Goal: Register for event/course

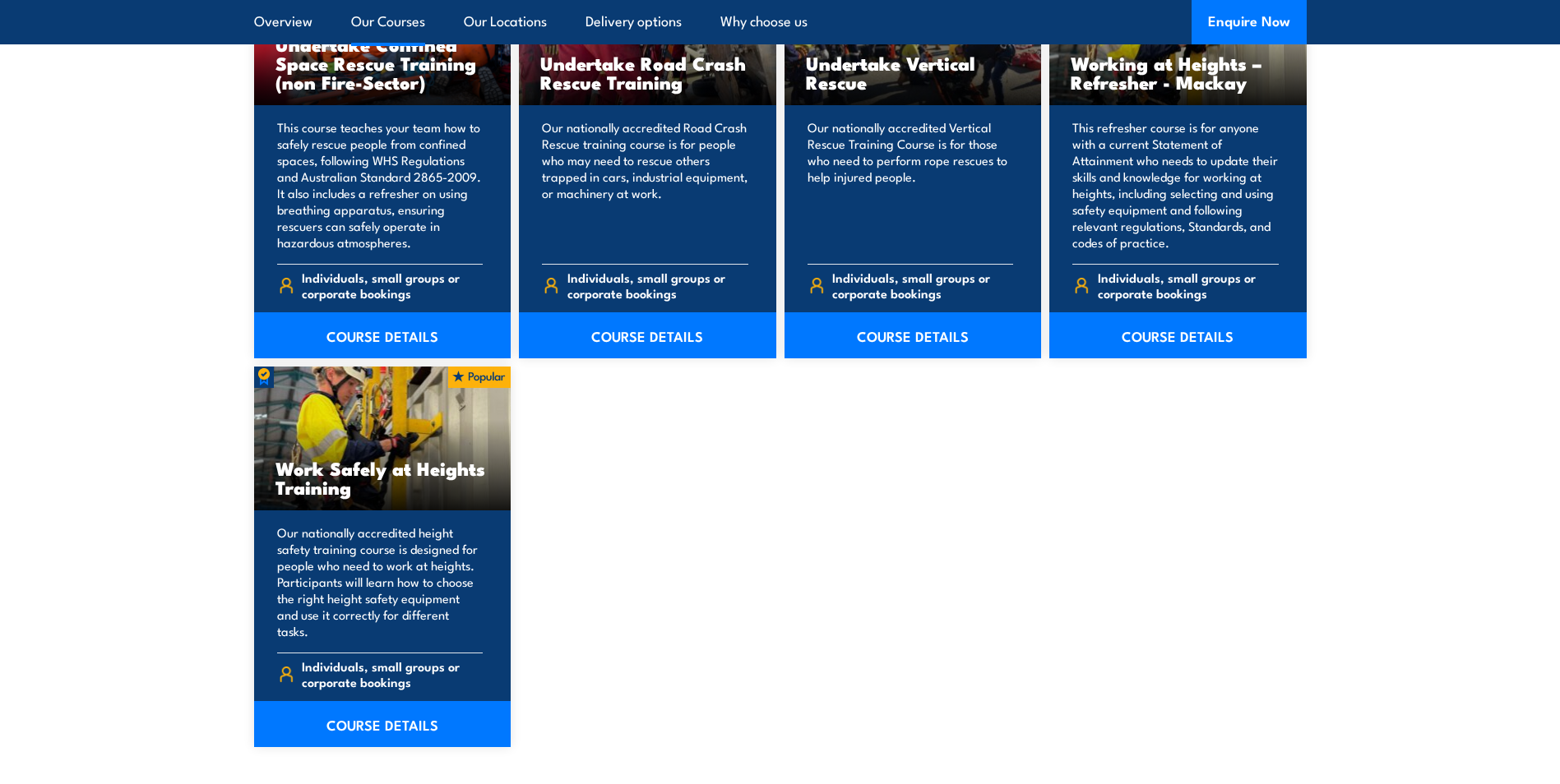
scroll to position [1972, 0]
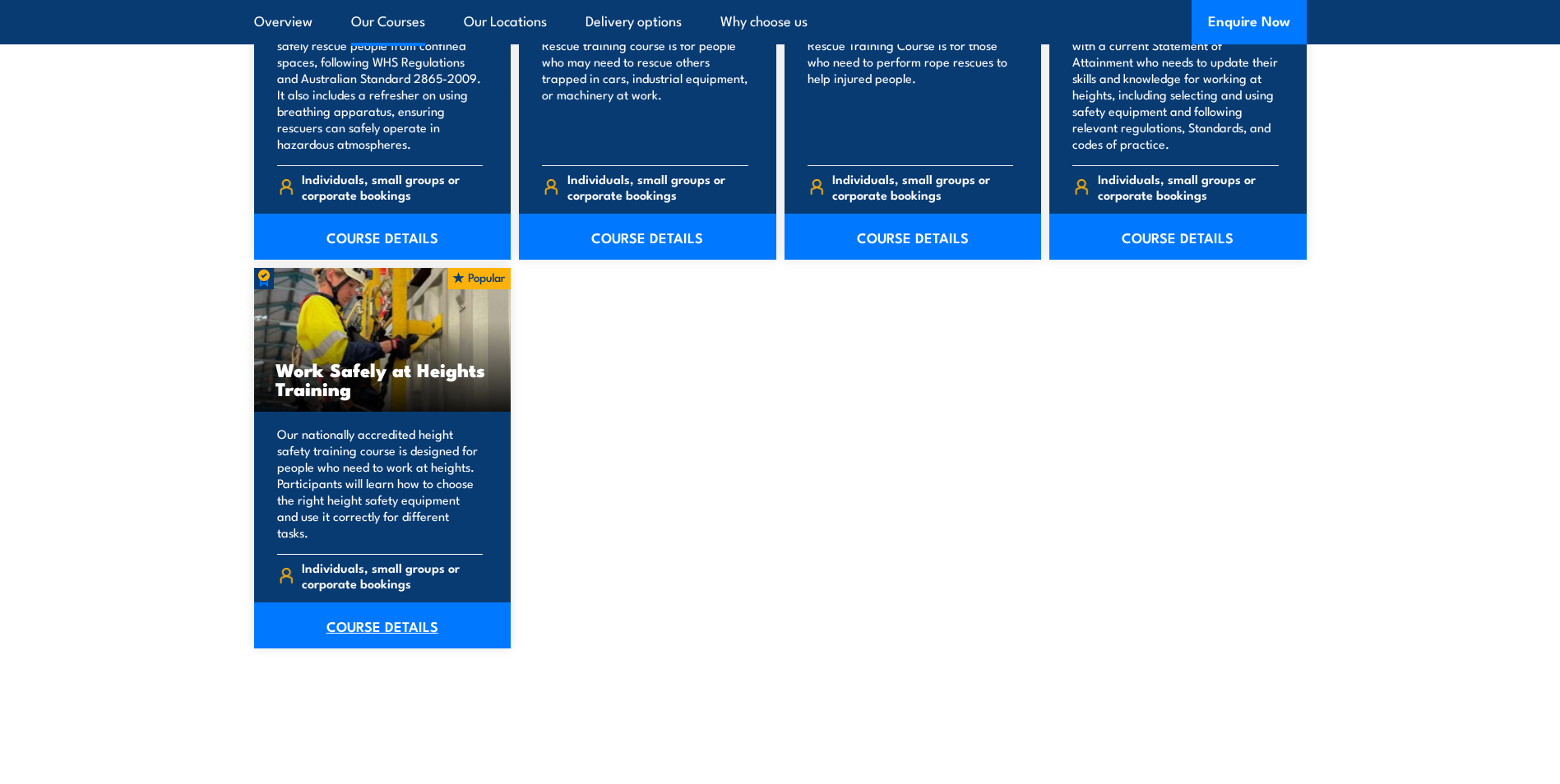
click at [378, 609] on link "COURSE DETAILS" at bounding box center [383, 625] width 257 height 46
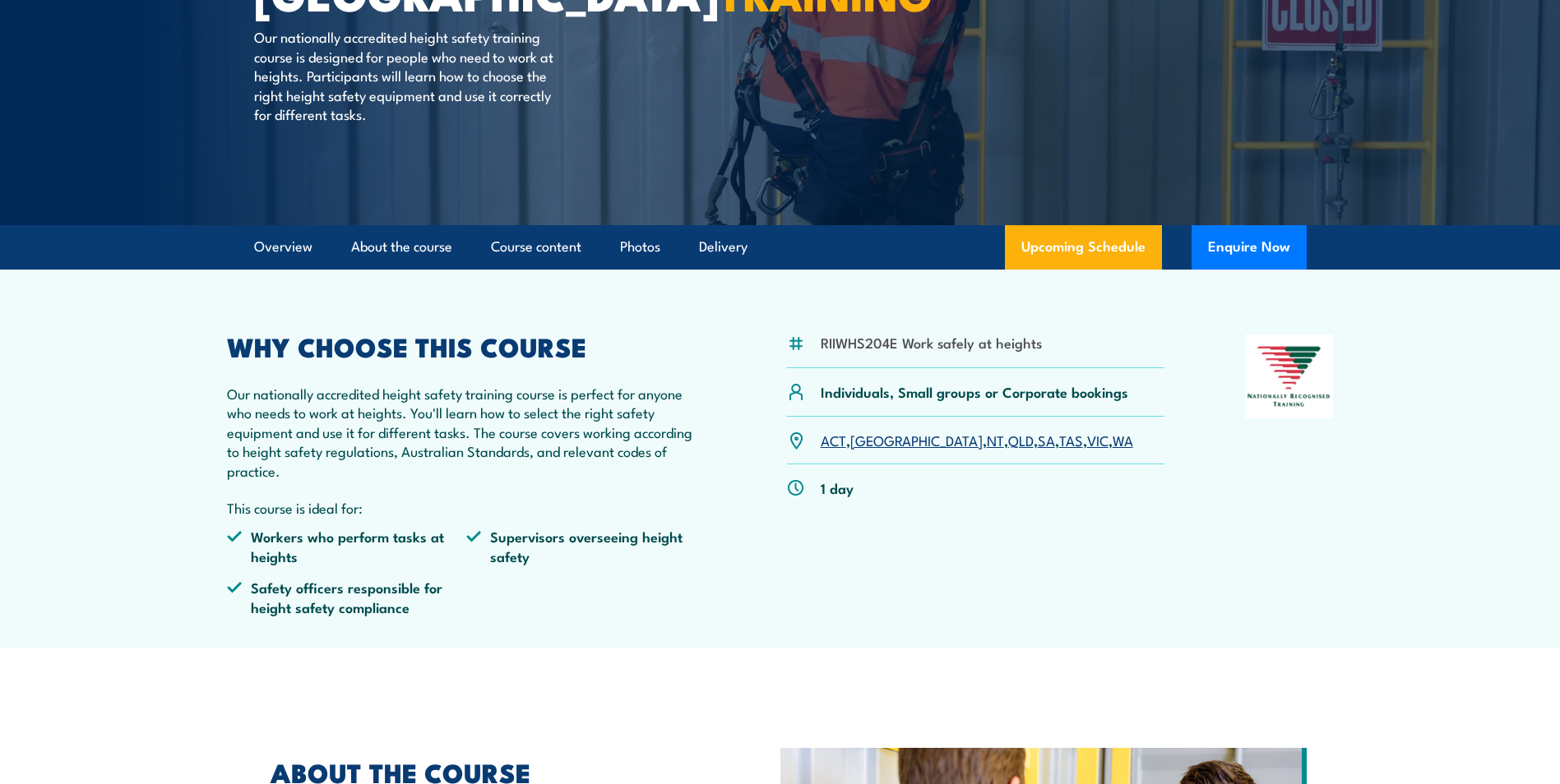
scroll to position [247, 0]
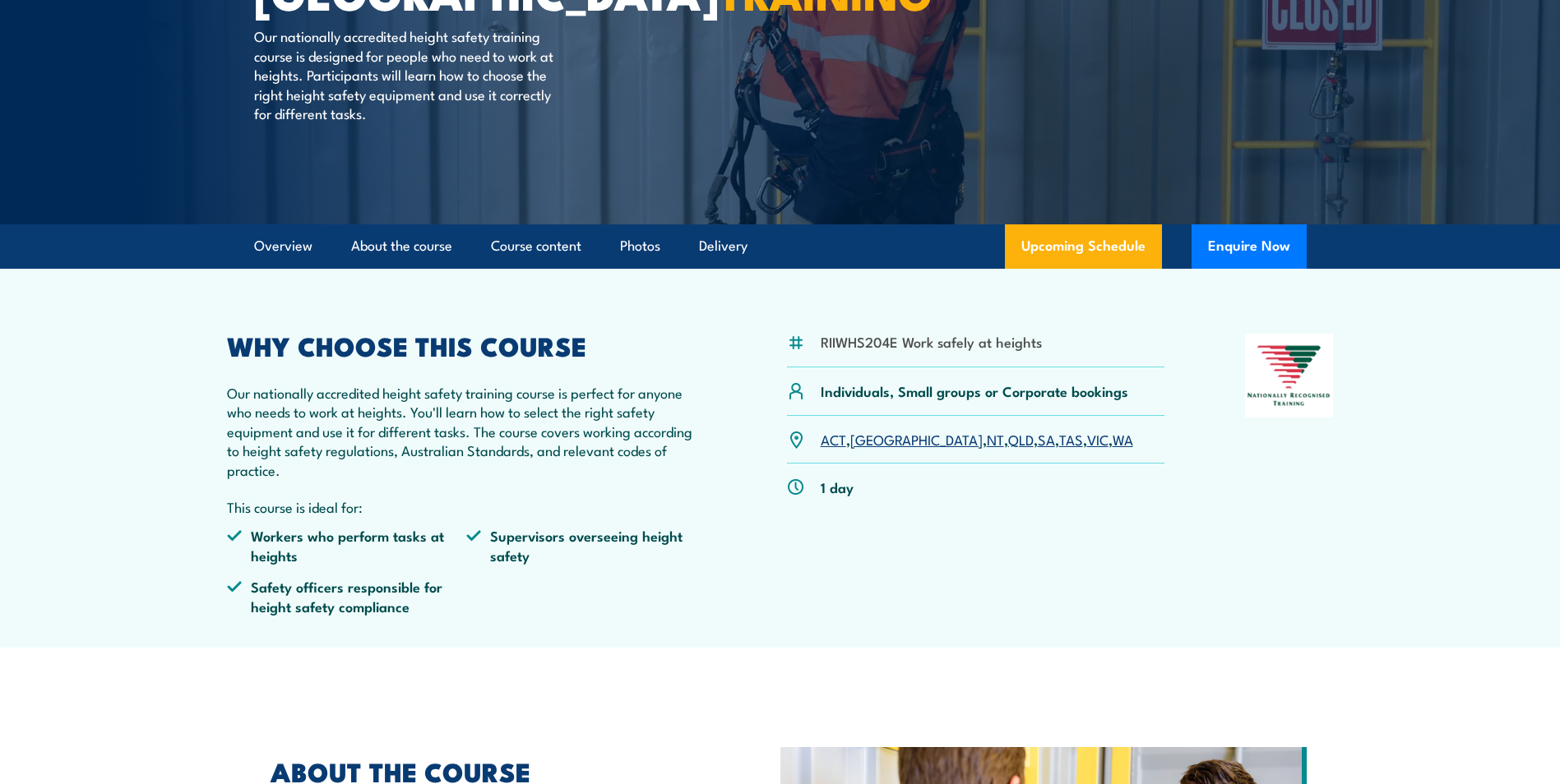
click at [1008, 438] on link "QLD" at bounding box center [1020, 438] width 25 height 20
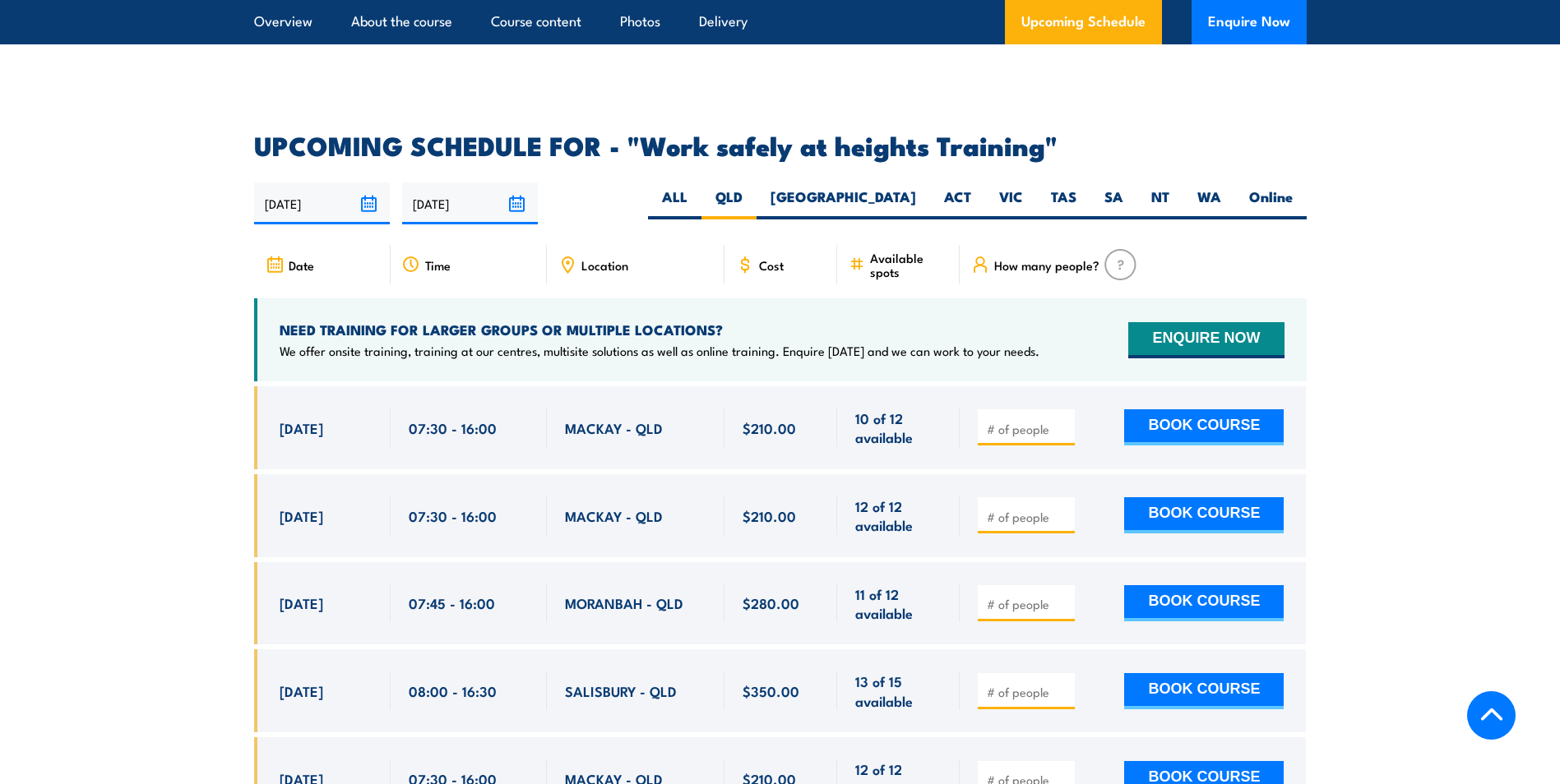
scroll to position [1958, 0]
